Goal: Information Seeking & Learning: Learn about a topic

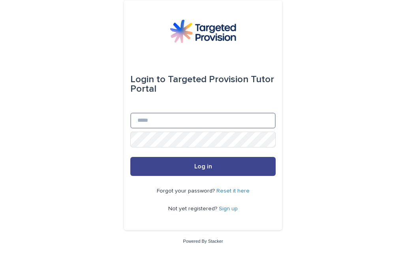
type input "**********"
click at [223, 167] on button "Log in" at bounding box center [202, 166] width 145 height 19
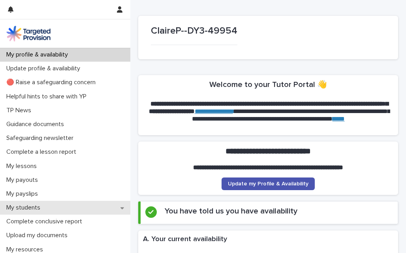
click at [45, 204] on p "My students" at bounding box center [24, 208] width 43 height 8
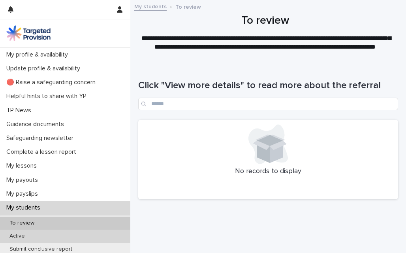
click at [32, 234] on div "Active" at bounding box center [65, 236] width 130 height 13
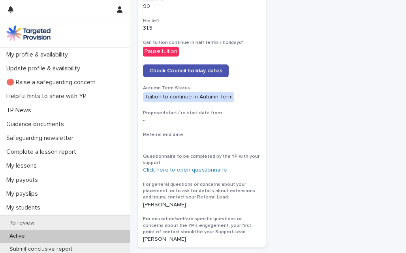
scroll to position [477, 0]
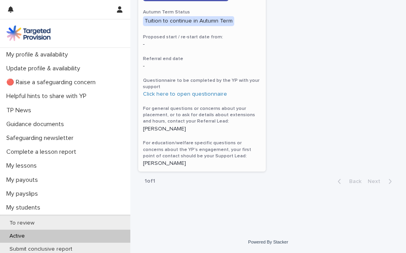
click at [159, 161] on p "[PERSON_NAME]" at bounding box center [202, 163] width 118 height 7
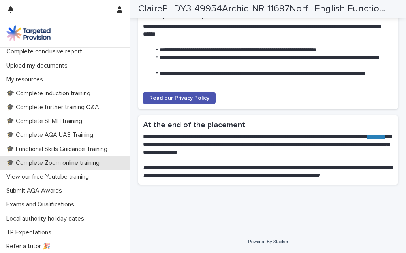
scroll to position [226, 0]
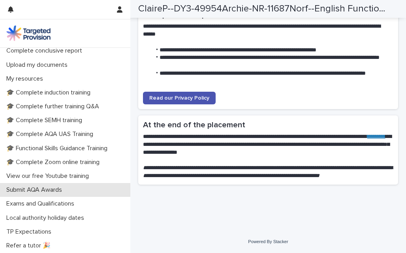
click at [60, 188] on p "Submit AQA Awards" at bounding box center [35, 190] width 65 height 8
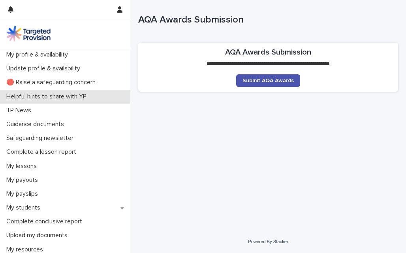
click at [55, 94] on p "Helpful hints to share with YP" at bounding box center [48, 97] width 90 height 8
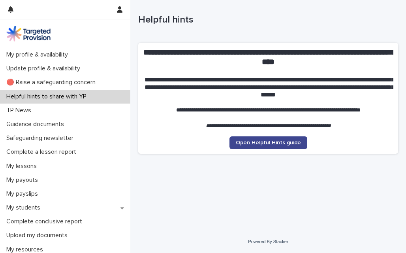
click at [290, 145] on span "Open Helpful Hints guide" at bounding box center [268, 143] width 65 height 6
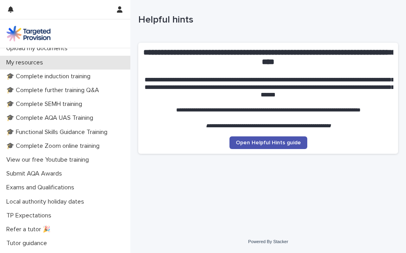
scroll to position [198, 0]
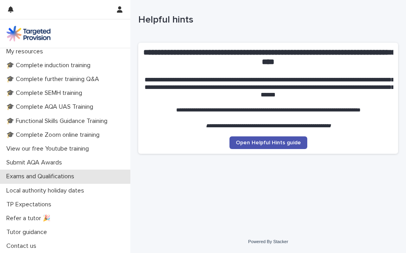
click at [52, 175] on p "Exams and Qualifications" at bounding box center [41, 177] width 77 height 8
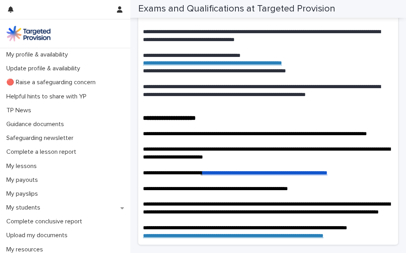
scroll to position [1480, 0]
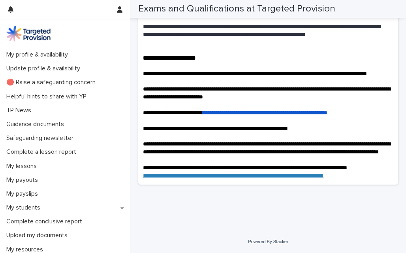
click at [315, 110] on link "**********" at bounding box center [265, 113] width 125 height 6
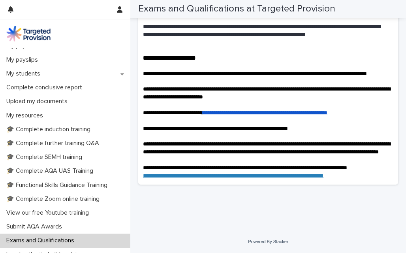
scroll to position [198, 0]
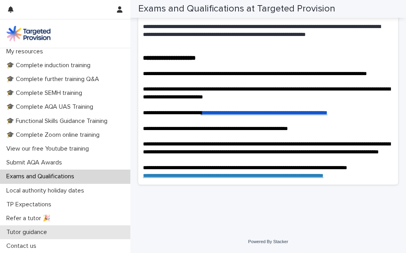
click at [43, 230] on p "Tutor guidance" at bounding box center [28, 232] width 50 height 8
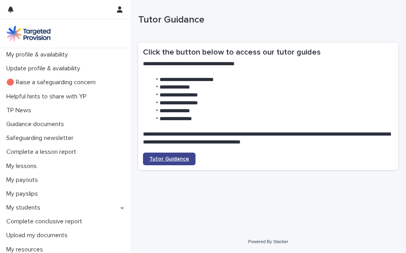
click at [179, 160] on span "Tutor Guidance" at bounding box center [169, 159] width 40 height 6
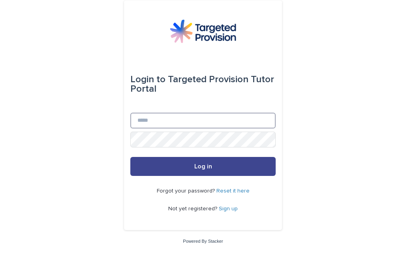
type input "**********"
click at [191, 166] on button "Log in" at bounding box center [202, 166] width 145 height 19
